Goal: Task Accomplishment & Management: Manage account settings

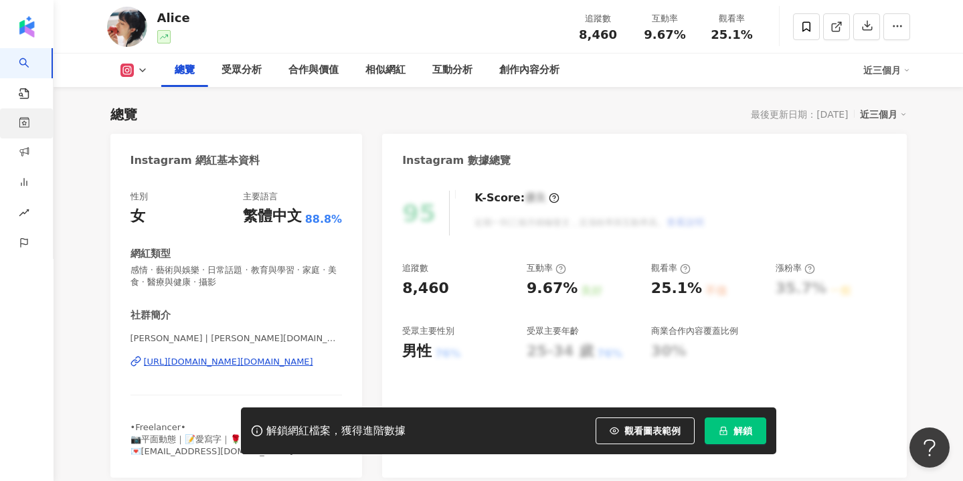
scroll to position [78, 0]
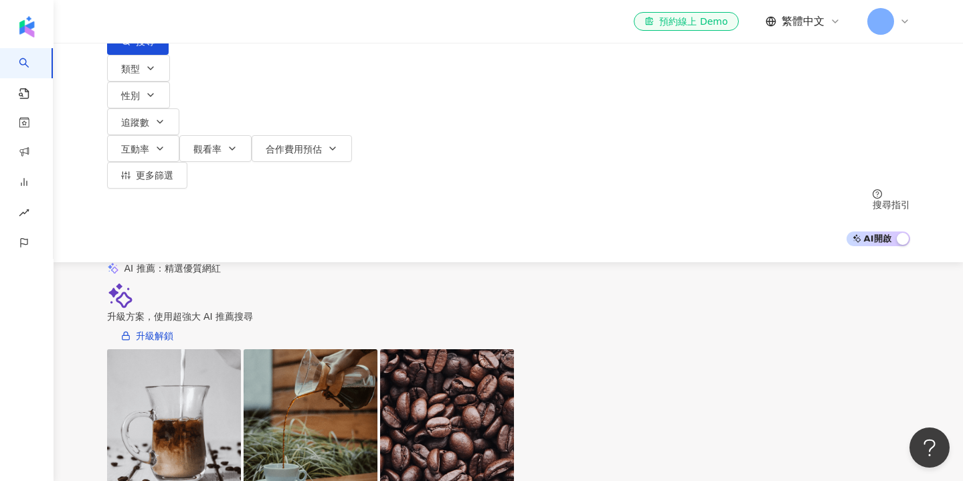
click at [54, 22] on header "el-icon-cs 預約線上 Demo 繁體中文 J" at bounding box center [509, 22] width 910 height 44
click at [902, 17] on icon at bounding box center [905, 21] width 11 height 11
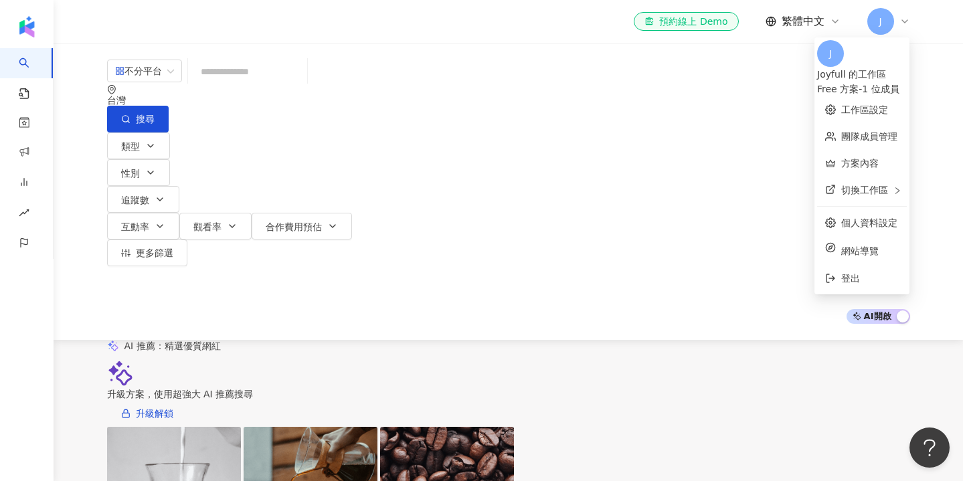
click at [902, 21] on icon at bounding box center [905, 21] width 11 height 11
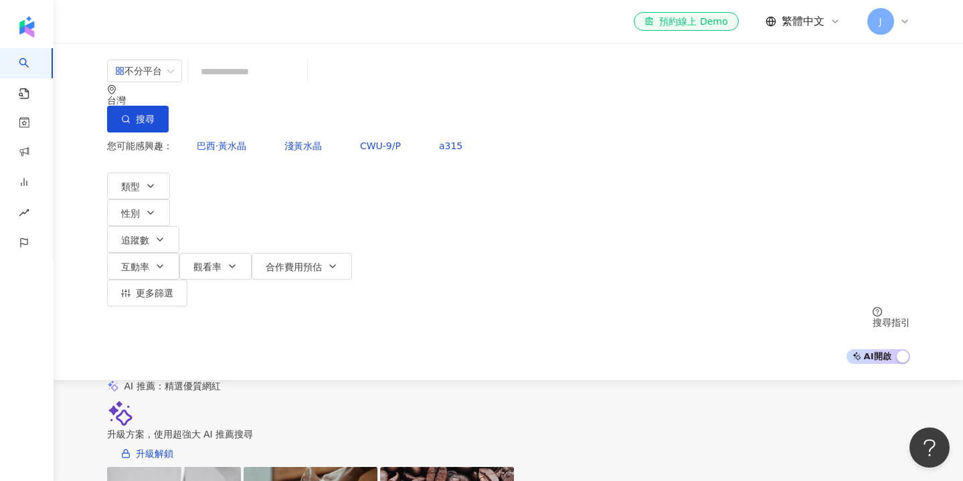
click at [902, 23] on icon at bounding box center [905, 21] width 11 height 11
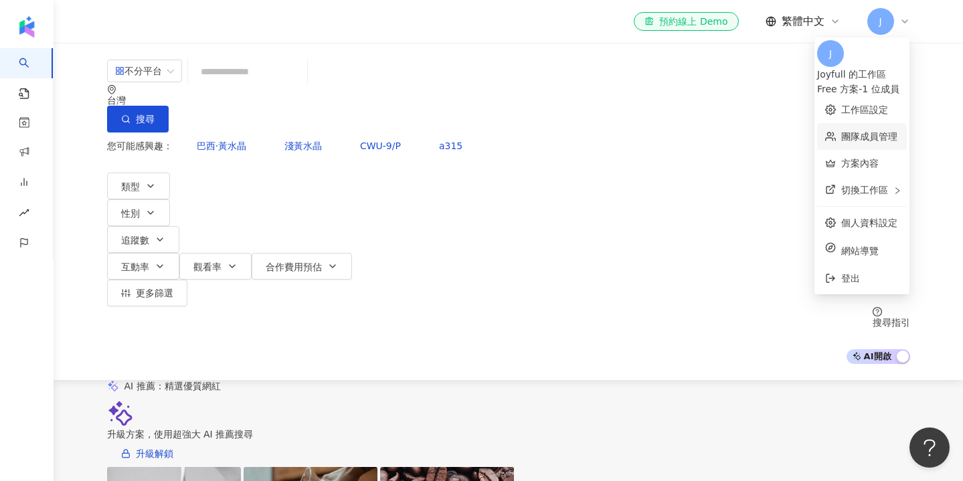
click at [843, 131] on link "團隊成員管理" at bounding box center [869, 136] width 56 height 11
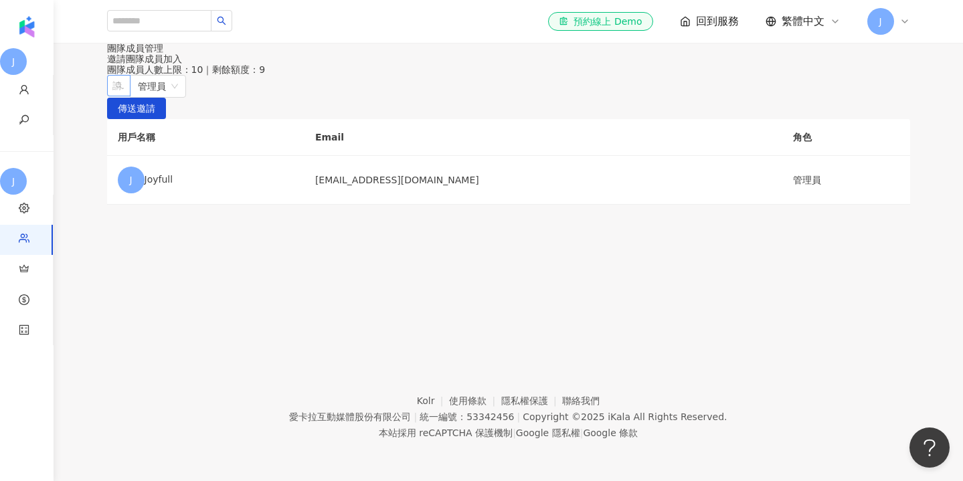
click at [131, 96] on div "請輸入一個或多個電子郵件" at bounding box center [118, 85] width 23 height 21
paste input "**********"
click at [299, 97] on span "管理員" at bounding box center [279, 86] width 40 height 21
type input "**********"
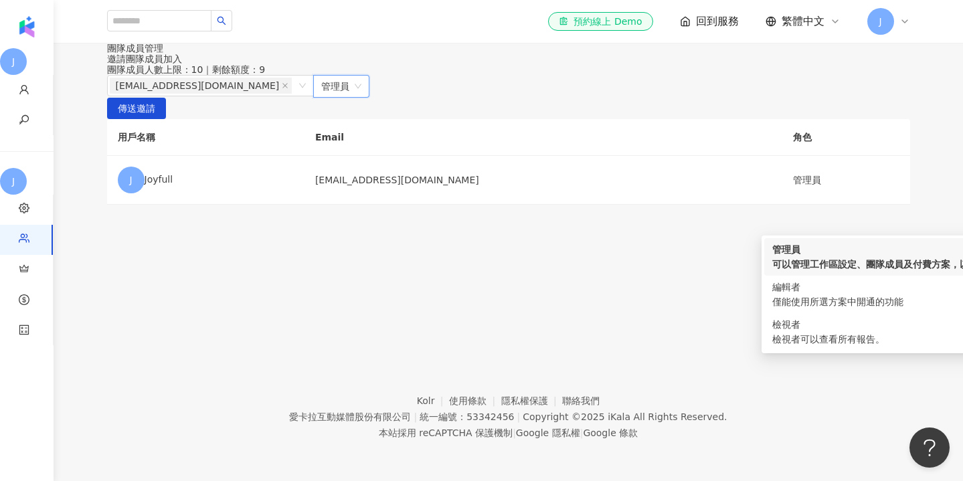
click at [361, 97] on span "管理員" at bounding box center [341, 86] width 40 height 21
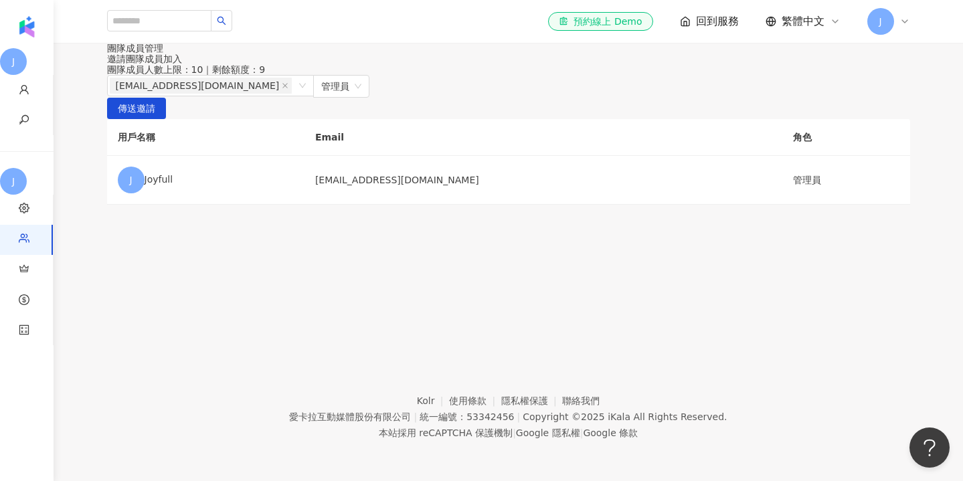
click at [809, 119] on div "邀請團隊成員加入 團隊成員人數上限：10 ｜ 剩餘額度：9 [EMAIL_ADDRESS][DOMAIN_NAME] 管理員 傳送邀請" at bounding box center [508, 87] width 803 height 66
click at [155, 120] on span "傳送邀請" at bounding box center [136, 108] width 37 height 21
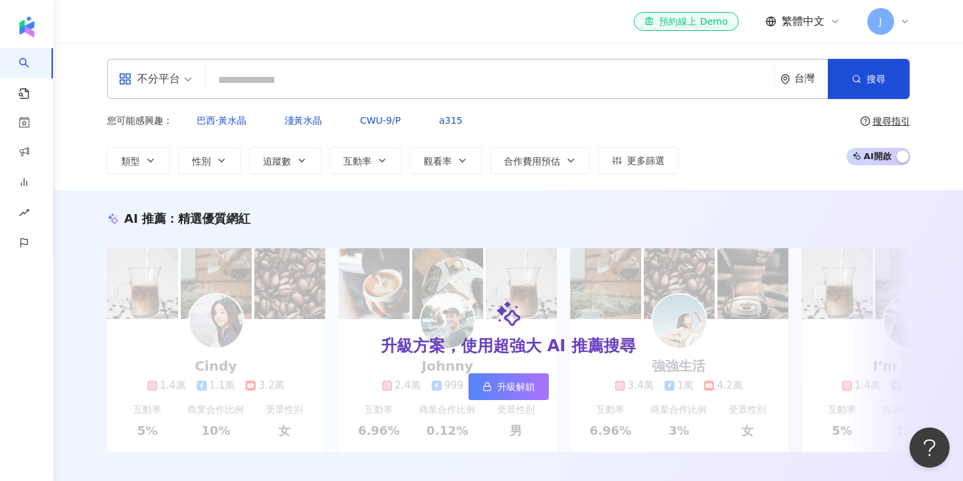
click at [886, 23] on span "J" at bounding box center [880, 21] width 27 height 27
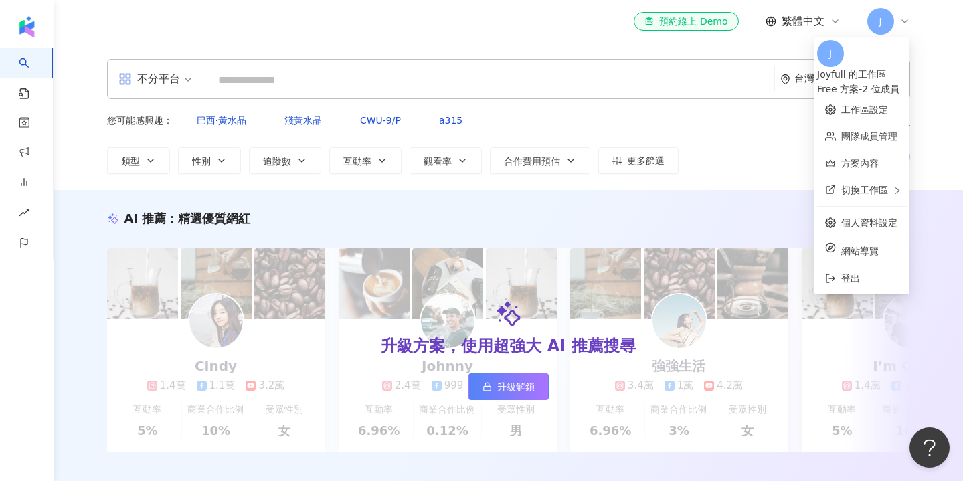
click at [884, 67] on div "Joyfull 的工作區" at bounding box center [862, 74] width 90 height 15
click at [544, 42] on div "el-icon-cs 預約線上 Demo 繁體中文 J" at bounding box center [508, 21] width 803 height 43
